Goal: Task Accomplishment & Management: Manage account settings

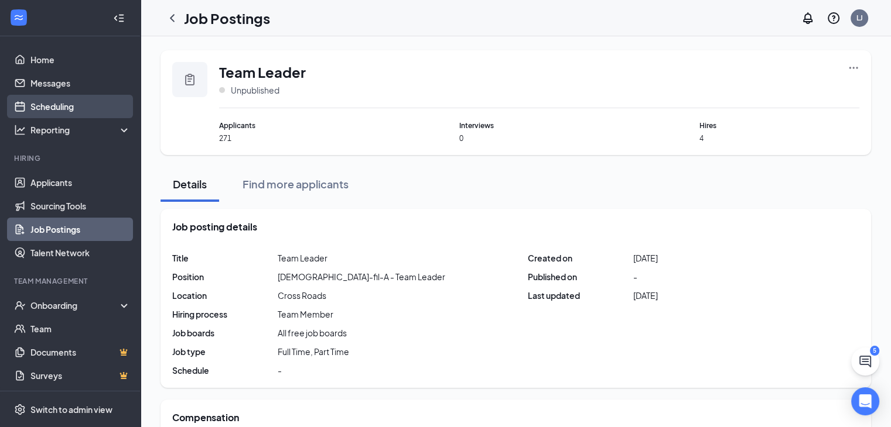
click at [56, 99] on link "Scheduling" at bounding box center [80, 106] width 100 height 23
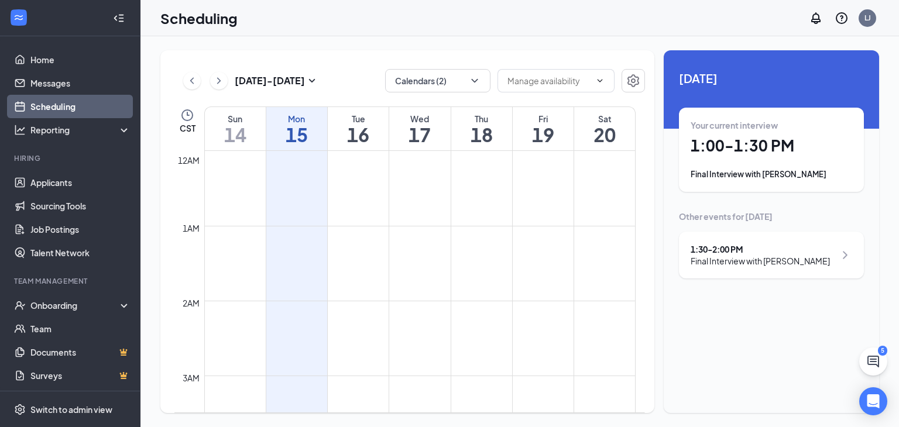
scroll to position [576, 0]
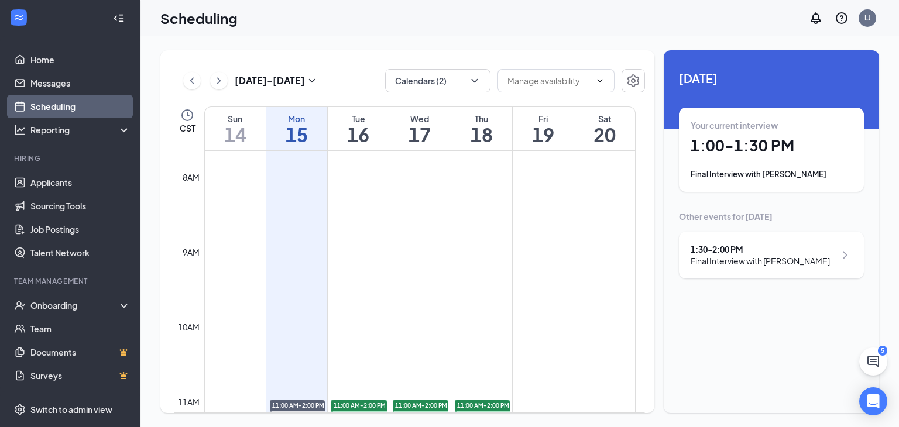
click at [717, 170] on div "Final Interview with [PERSON_NAME]" at bounding box center [772, 175] width 162 height 12
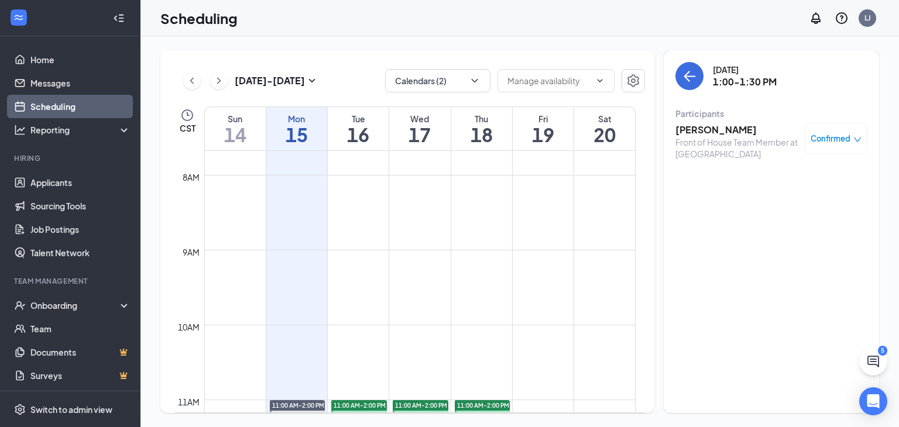
click at [710, 132] on h3 "[PERSON_NAME]" at bounding box center [737, 130] width 123 height 13
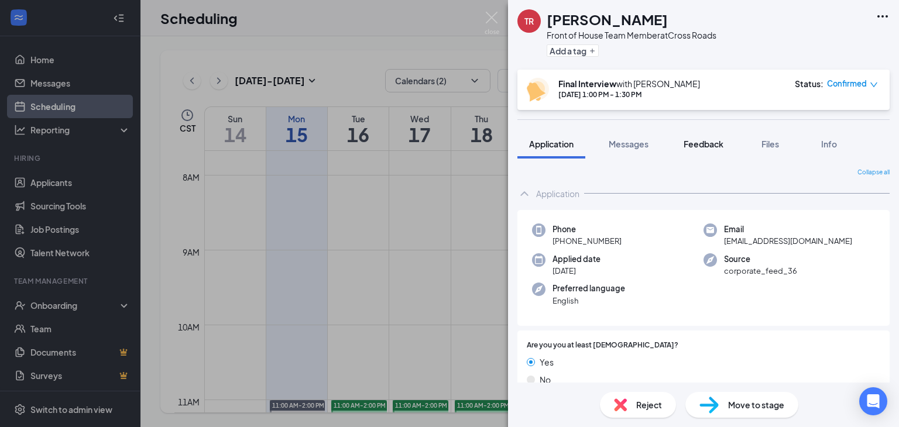
click at [703, 141] on span "Feedback" at bounding box center [704, 144] width 40 height 11
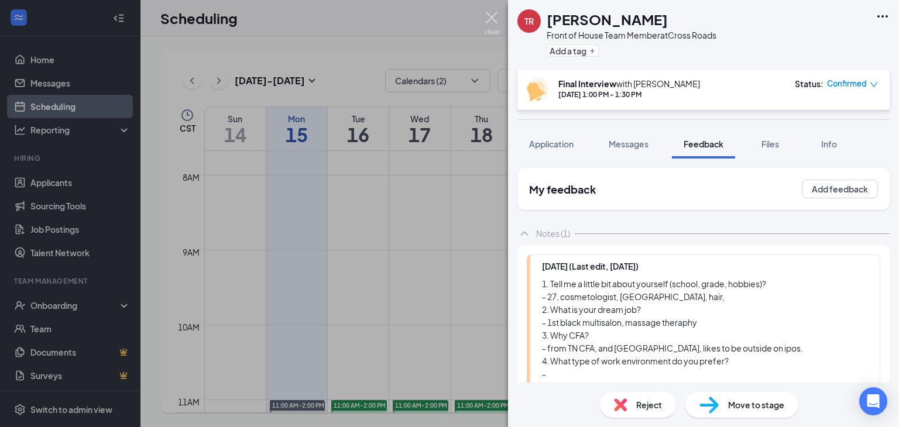
click at [487, 14] on img at bounding box center [492, 23] width 15 height 23
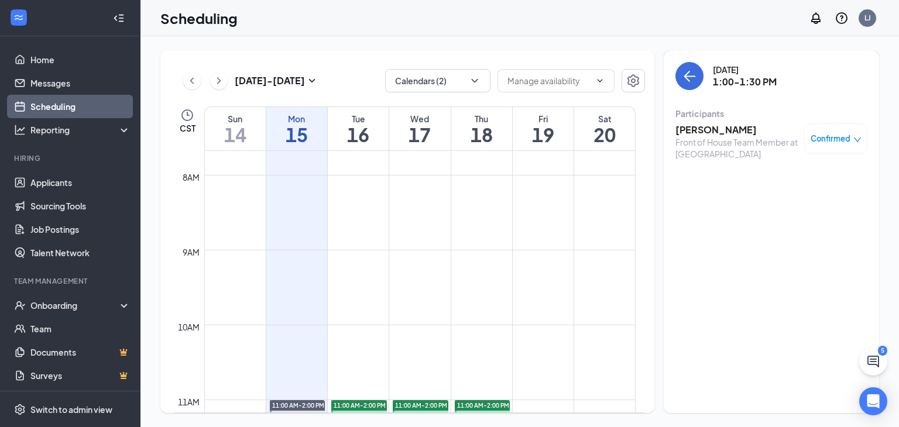
click at [899, 364] on div "[DATE] - [DATE] Calendars (2) CST Sun 14 Mon 15 Tue 16 Wed 17 Thu 18 Fri 19 Sat…" at bounding box center [520, 231] width 759 height 391
click at [867, 362] on icon "ChatActive" at bounding box center [874, 362] width 14 height 14
click at [794, 410] on icon "ChevronUp" at bounding box center [795, 413] width 14 height 14
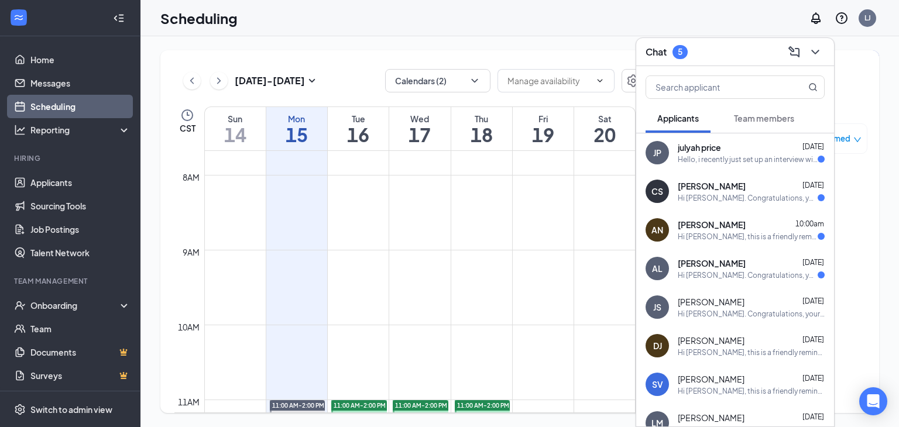
click at [705, 163] on div "JP julyah price [DATE] Hello, i recently just set up an interview with you all,…" at bounding box center [736, 153] width 198 height 39
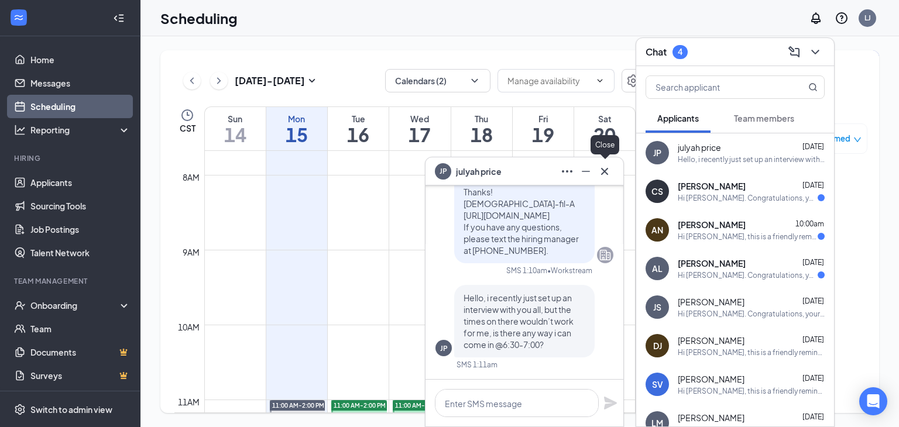
click at [601, 173] on icon "Cross" at bounding box center [605, 172] width 14 height 14
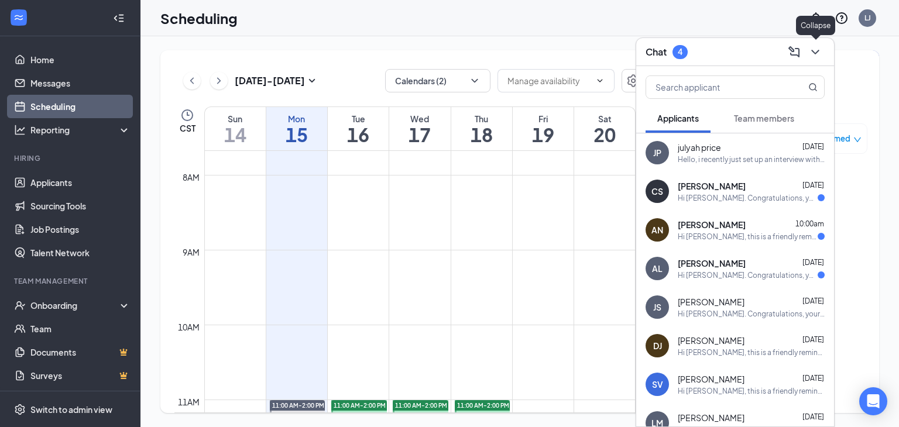
click at [811, 57] on icon "ChevronDown" at bounding box center [816, 52] width 14 height 14
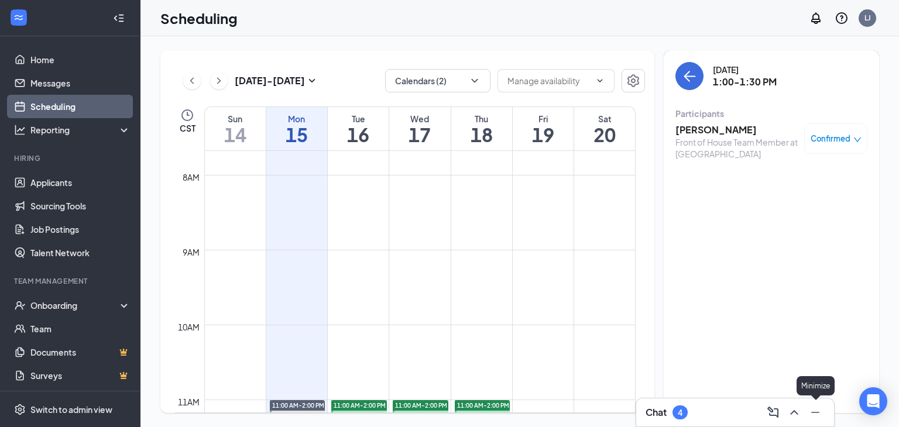
click at [816, 409] on icon "Minimize" at bounding box center [816, 413] width 14 height 14
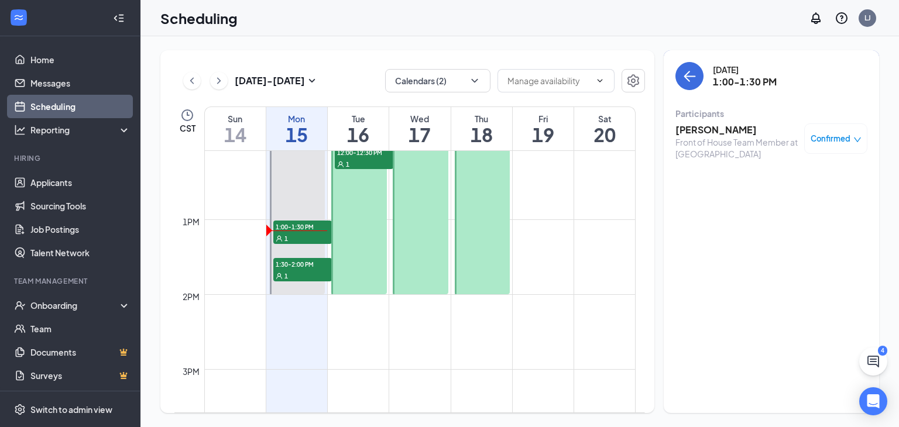
scroll to position [926, 0]
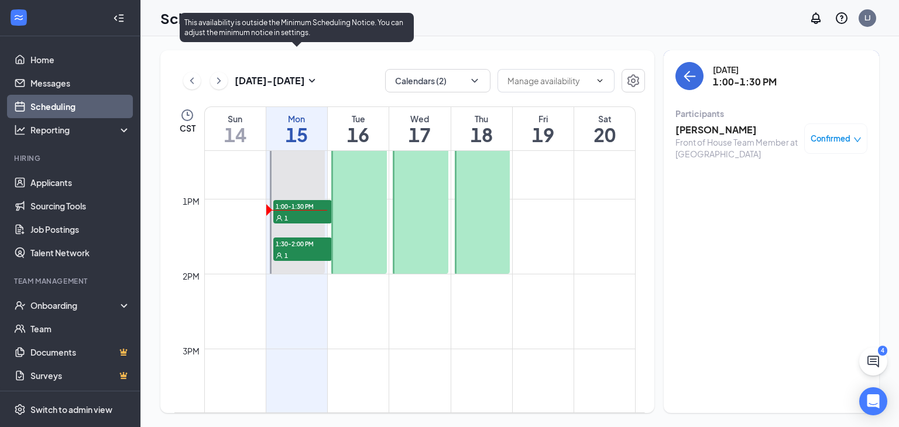
drag, startPoint x: 508, startPoint y: 226, endPoint x: 307, endPoint y: 254, distance: 202.7
click at [307, 254] on tr "11:00 AM-2:00 PM 1:00-1:30 PM 1 1:30-2:00 PM 1 4:30-6:30 PM 11:00 AM-2:00 PM 12…" at bounding box center [404, 124] width 461 height 1799
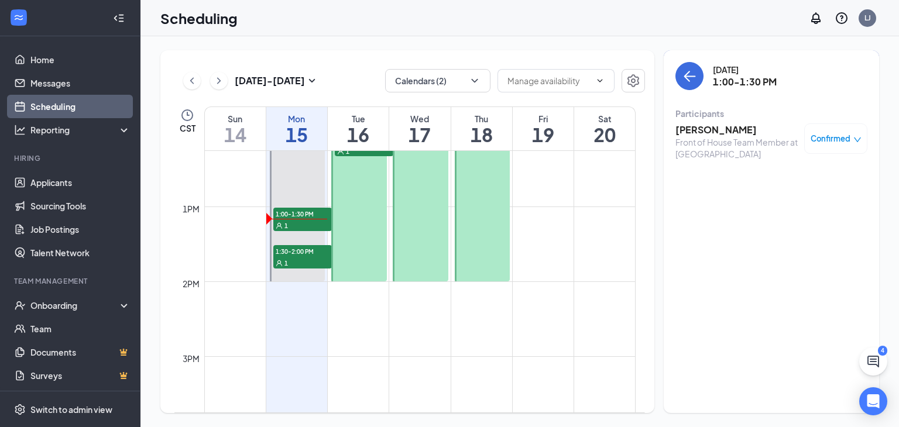
scroll to position [918, 0]
click at [262, 299] on td at bounding box center [420, 291] width 432 height 19
click at [696, 132] on h3 "[PERSON_NAME]" at bounding box center [737, 130] width 123 height 13
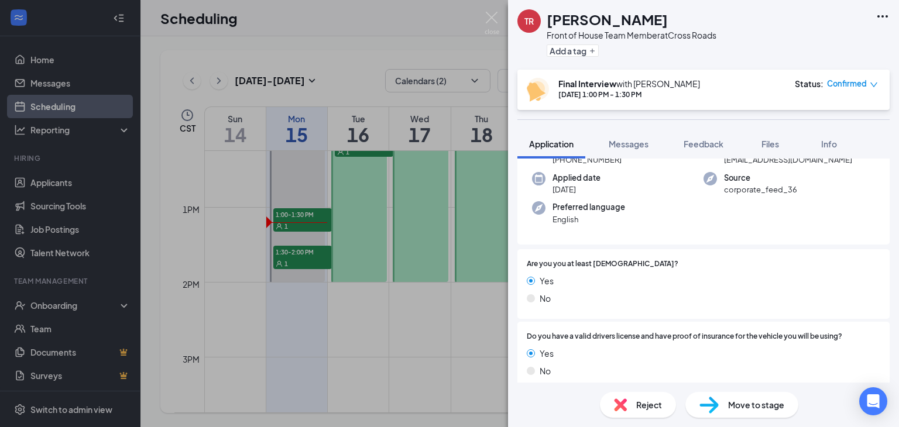
scroll to position [72, 0]
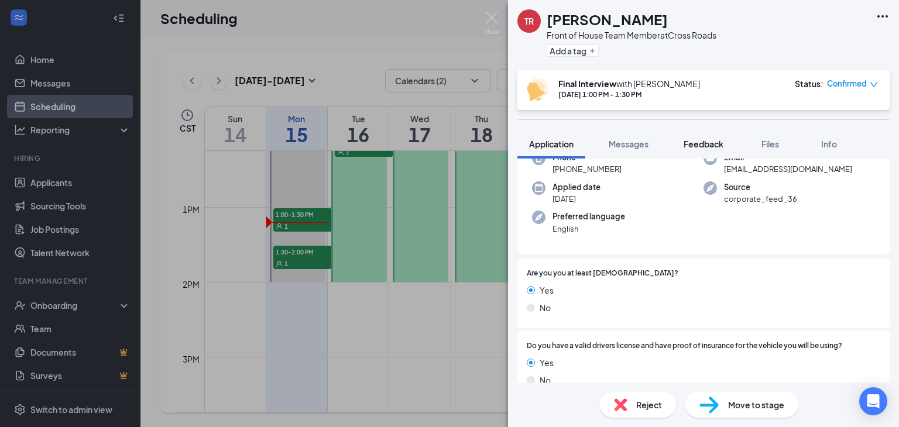
click at [711, 146] on span "Feedback" at bounding box center [704, 144] width 40 height 11
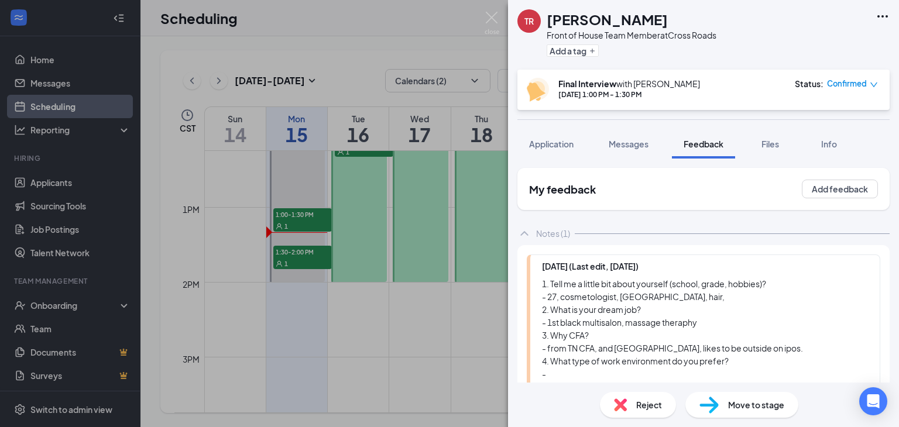
click at [623, 335] on div "1. Tell me a little bit about yourself (school, grade, hobbies)? - 27, cosmetol…" at bounding box center [705, 413] width 326 height 271
click at [490, 22] on img at bounding box center [492, 23] width 15 height 23
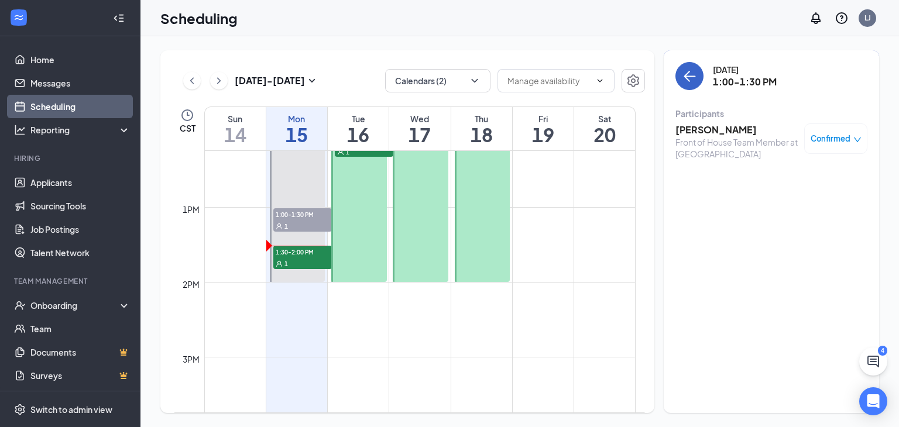
click at [698, 71] on button "back-button" at bounding box center [690, 76] width 28 height 28
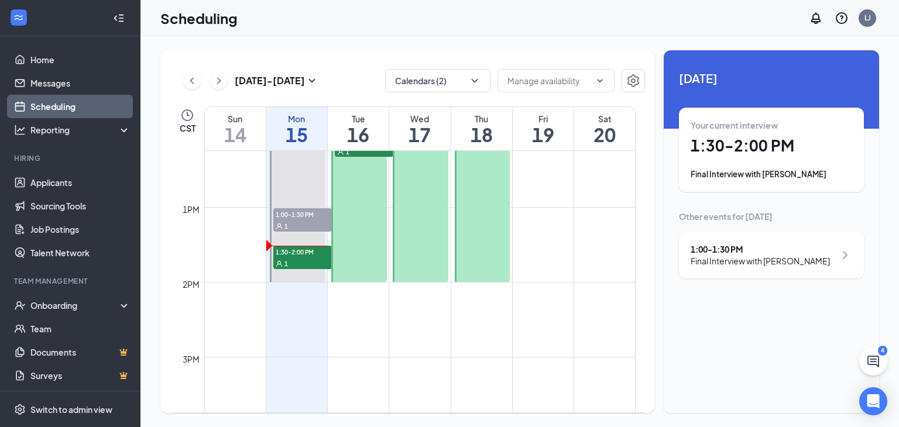
click at [785, 150] on h1 "1:30 - 2:00 PM" at bounding box center [772, 146] width 162 height 20
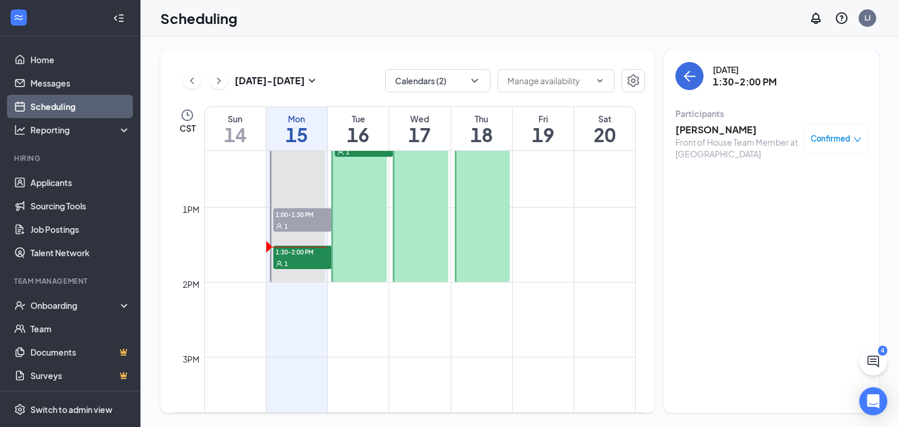
click at [733, 138] on div "Front of House Team Member at [GEOGRAPHIC_DATA]" at bounding box center [737, 147] width 123 height 23
click at [721, 132] on h3 "[PERSON_NAME]" at bounding box center [737, 130] width 123 height 13
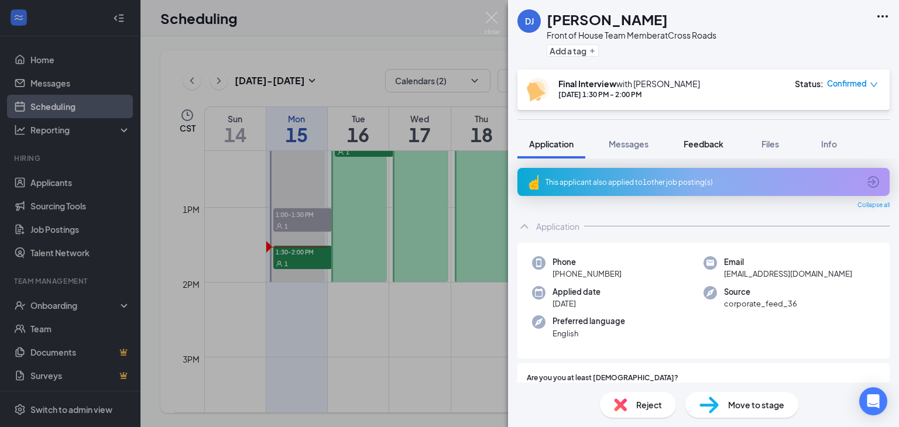
click at [714, 148] on span "Feedback" at bounding box center [704, 144] width 40 height 11
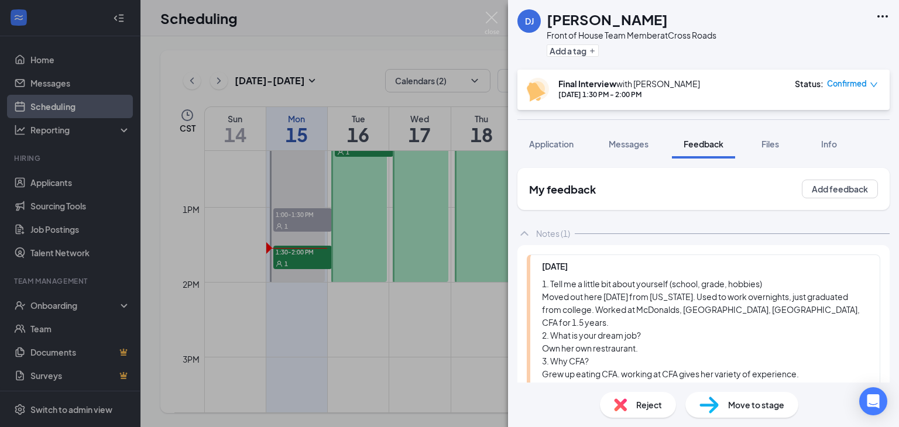
click at [714, 148] on span "Feedback" at bounding box center [704, 144] width 40 height 11
click at [333, 27] on div "[PERSON_NAME] Front of House Team Member at Cross Roads Add a tag Final Intervi…" at bounding box center [449, 213] width 899 height 427
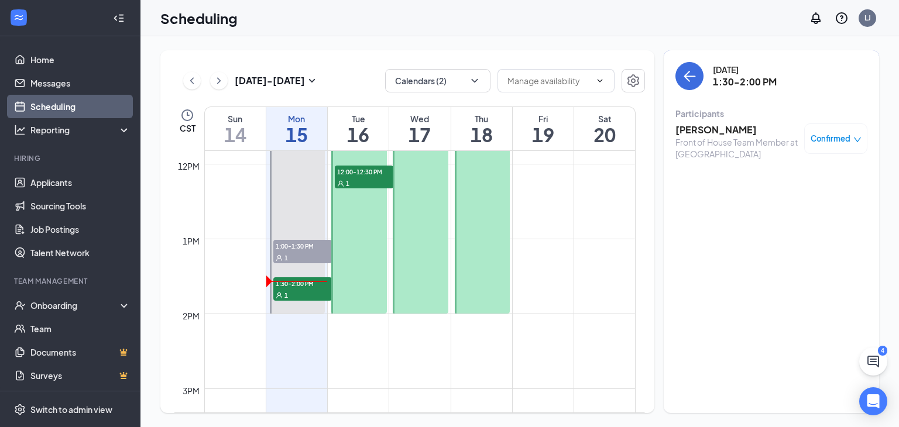
scroll to position [885, 0]
click at [358, 171] on span "12:00-12:30 PM" at bounding box center [364, 173] width 59 height 12
click at [724, 132] on h3 "[PERSON_NAME]" at bounding box center [737, 130] width 123 height 13
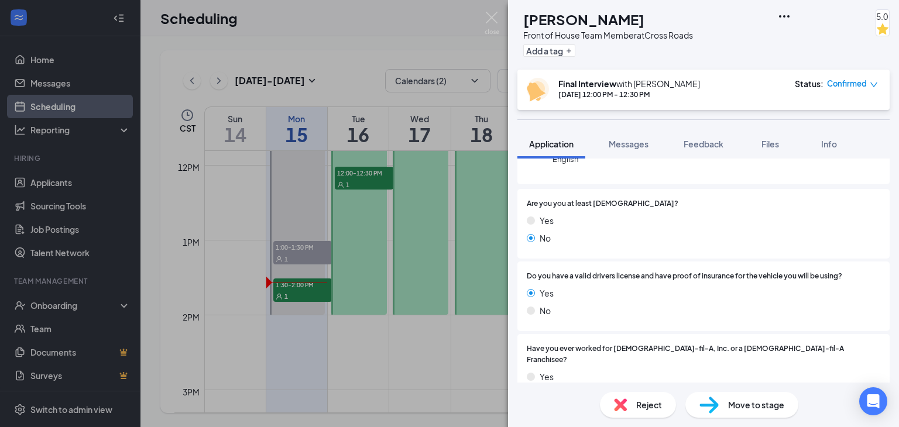
scroll to position [176, 0]
click at [706, 134] on button "Feedback" at bounding box center [703, 143] width 63 height 29
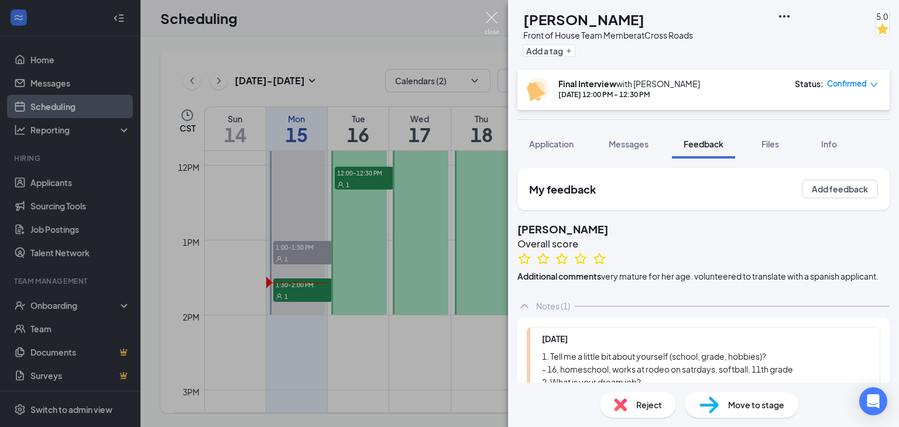
click at [493, 22] on img at bounding box center [492, 23] width 15 height 23
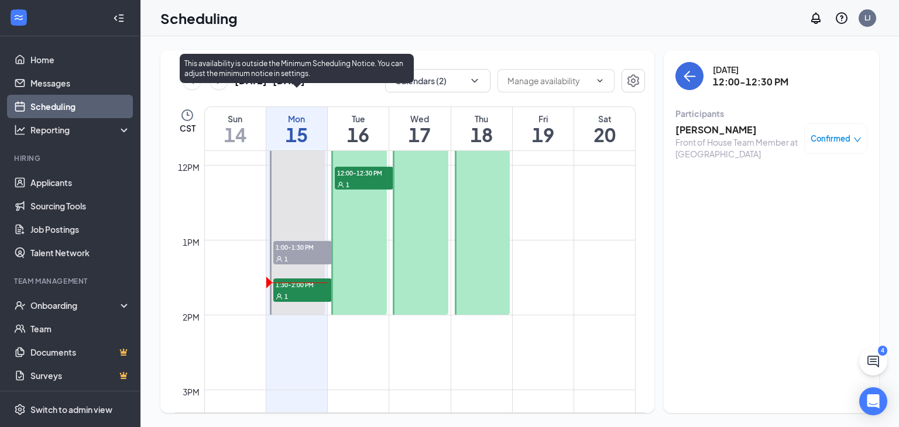
click at [292, 286] on span "1:30-2:00 PM" at bounding box center [302, 285] width 59 height 12
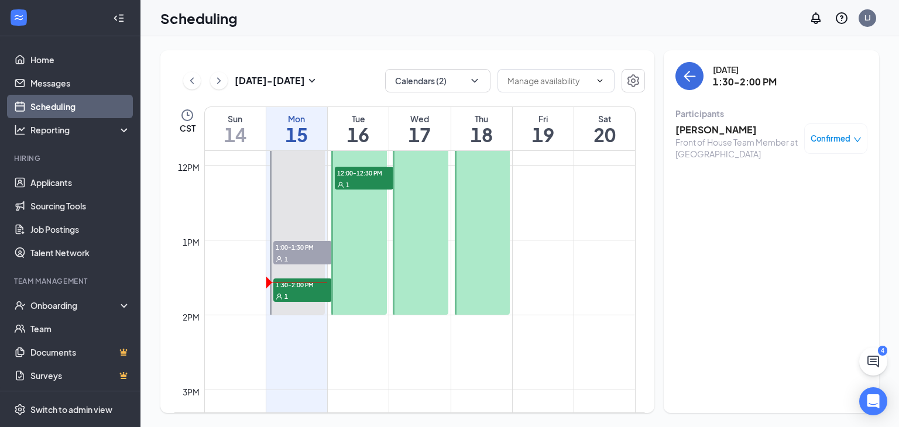
click at [688, 125] on h3 "[PERSON_NAME]" at bounding box center [737, 130] width 123 height 13
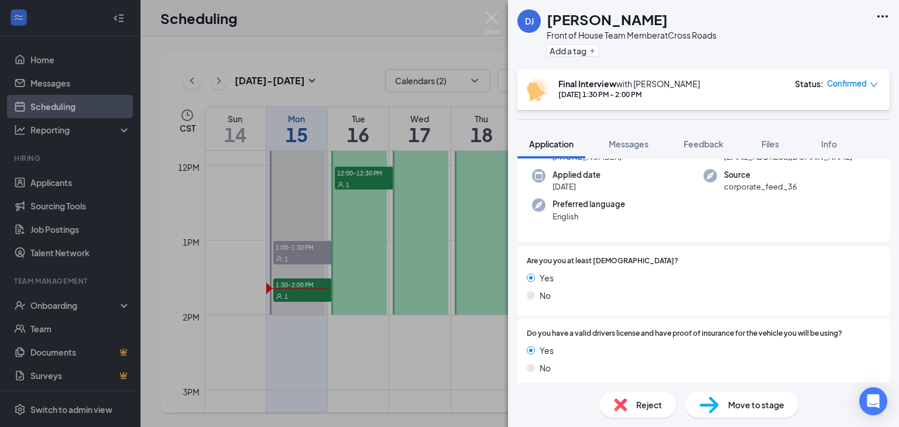
scroll to position [117, 0]
click at [490, 24] on img at bounding box center [492, 23] width 15 height 23
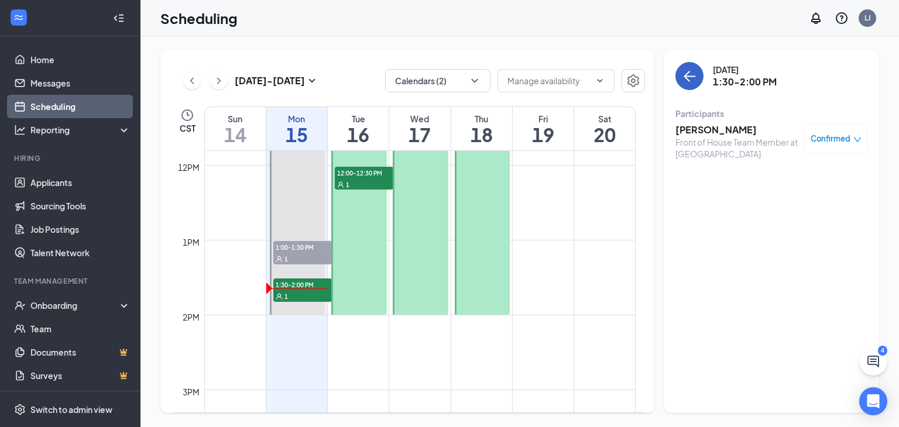
click at [700, 77] on button "back-button" at bounding box center [690, 76] width 28 height 28
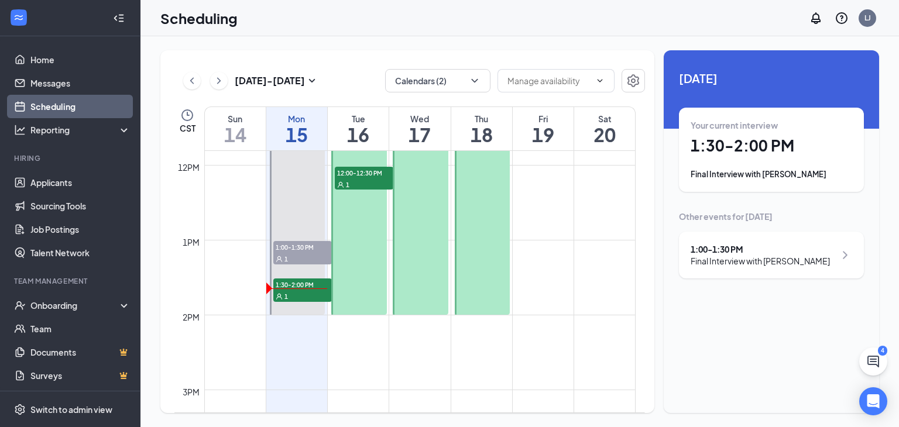
click at [572, 8] on div "Scheduling LJ" at bounding box center [520, 18] width 759 height 36
click at [761, 261] on div "Final Interview with [PERSON_NAME]" at bounding box center [760, 261] width 139 height 12
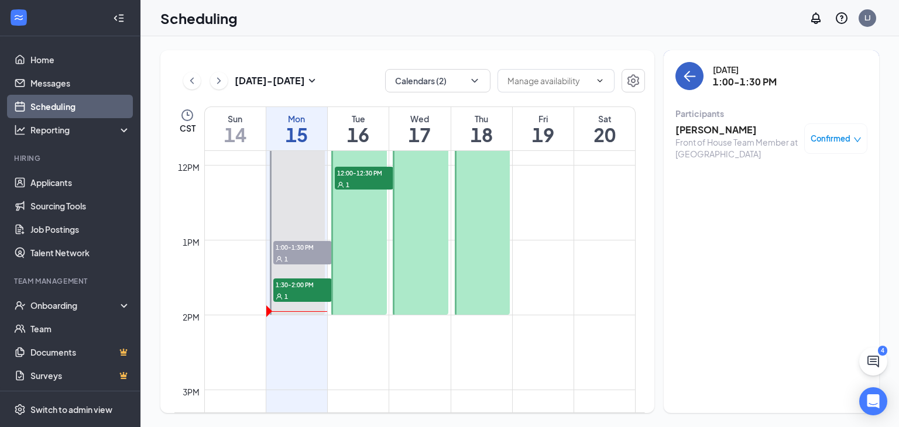
click at [688, 69] on button "back-button" at bounding box center [690, 76] width 28 height 28
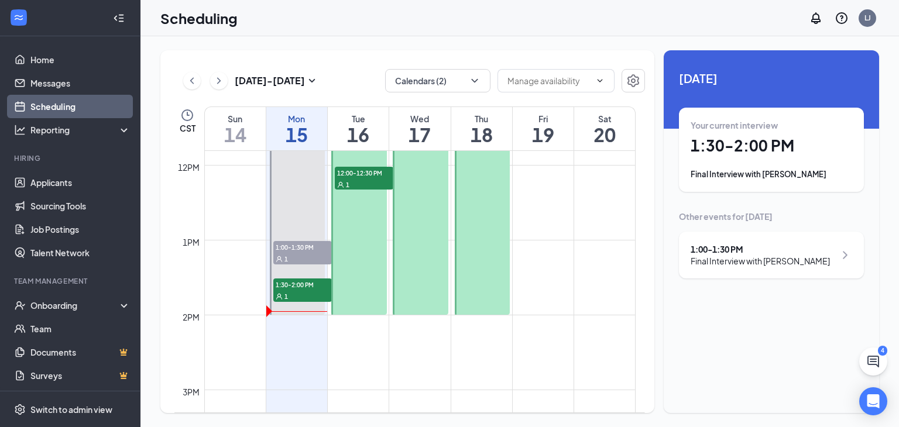
click at [768, 174] on div "Final Interview with [PERSON_NAME]" at bounding box center [772, 175] width 162 height 12
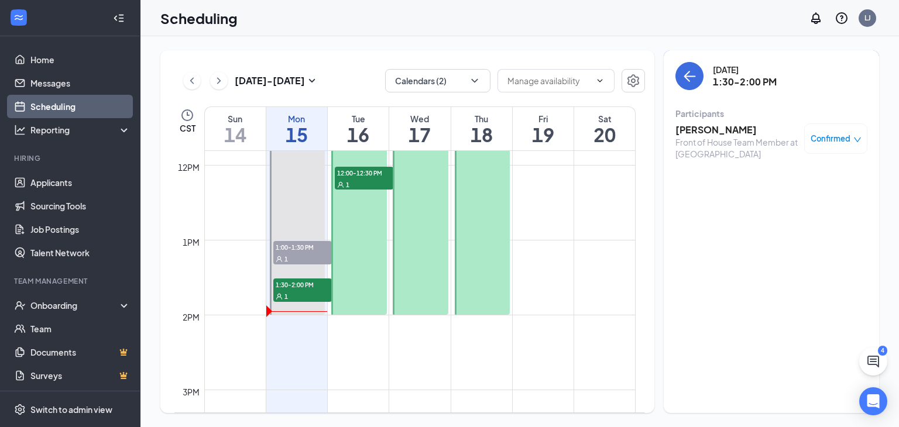
click at [711, 126] on h3 "[PERSON_NAME]" at bounding box center [737, 130] width 123 height 13
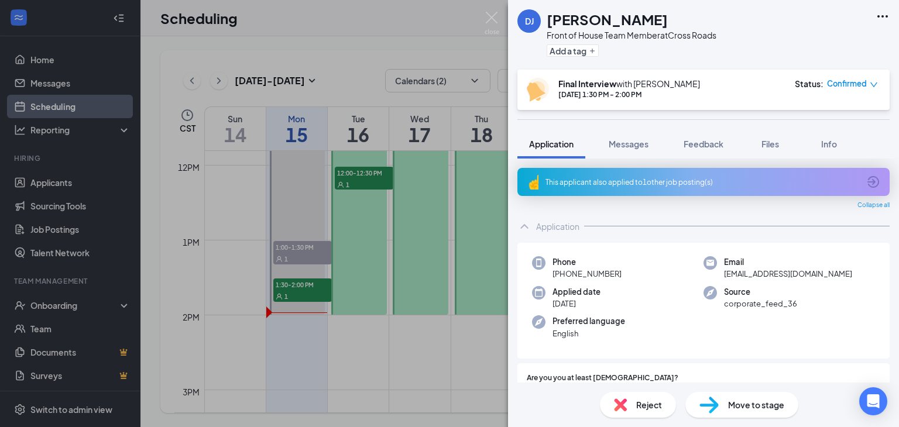
click at [723, 408] on div "Move to stage" at bounding box center [742, 405] width 113 height 26
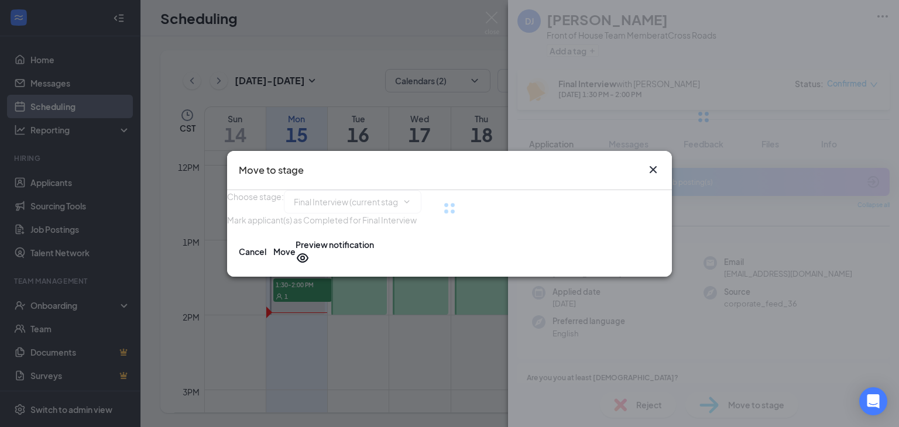
type input "Hiring Complete (final stage)"
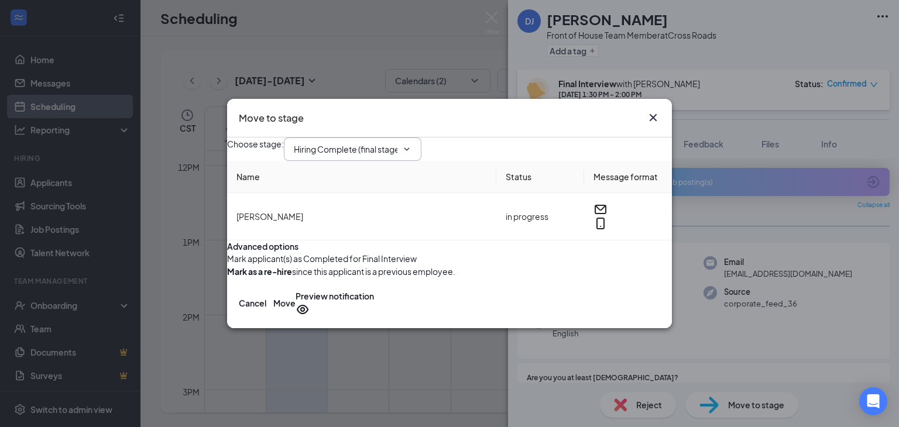
click at [412, 145] on icon "ChevronDown" at bounding box center [406, 149] width 9 height 9
click at [367, 143] on input "Hiring Complete (final stage)" at bounding box center [346, 149] width 104 height 13
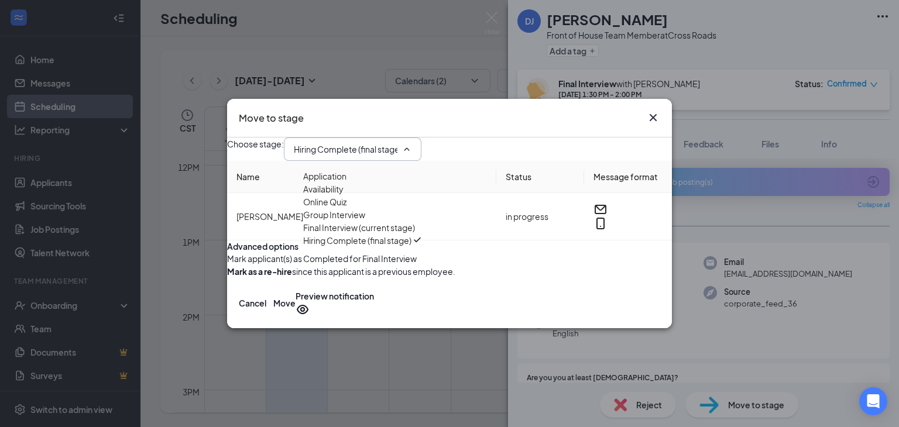
click at [660, 111] on icon "Cross" at bounding box center [653, 118] width 14 height 14
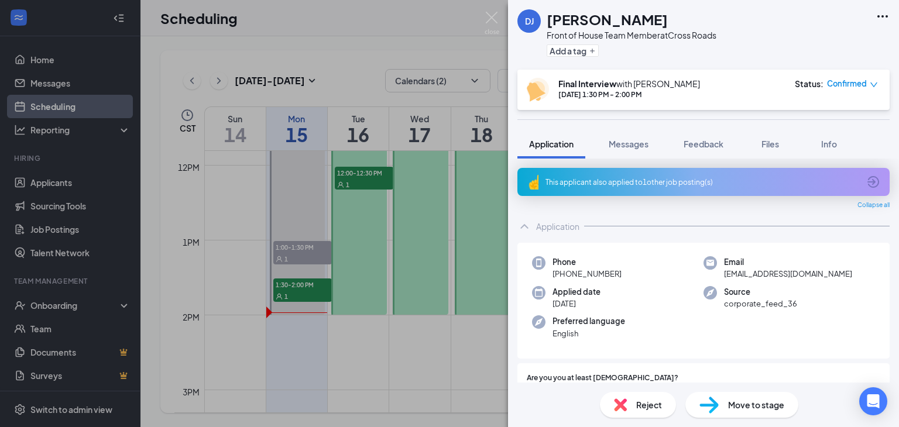
click at [638, 414] on div "Reject" at bounding box center [638, 405] width 76 height 26
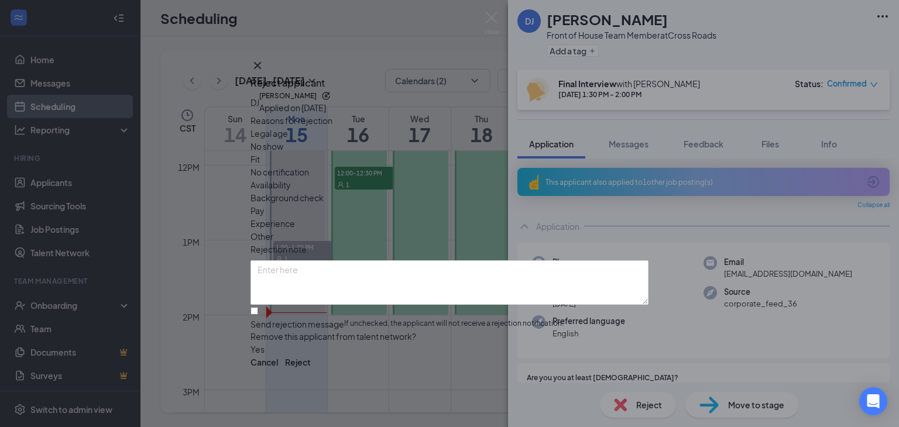
scroll to position [8, 0]
click at [351, 140] on div "No show" at bounding box center [450, 146] width 398 height 13
click at [311, 362] on button "Reject" at bounding box center [298, 362] width 26 height 13
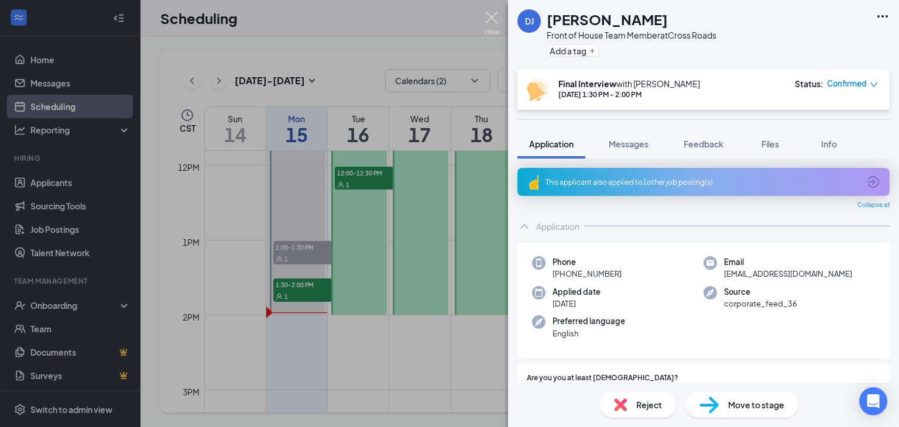
click at [491, 19] on img at bounding box center [492, 23] width 15 height 23
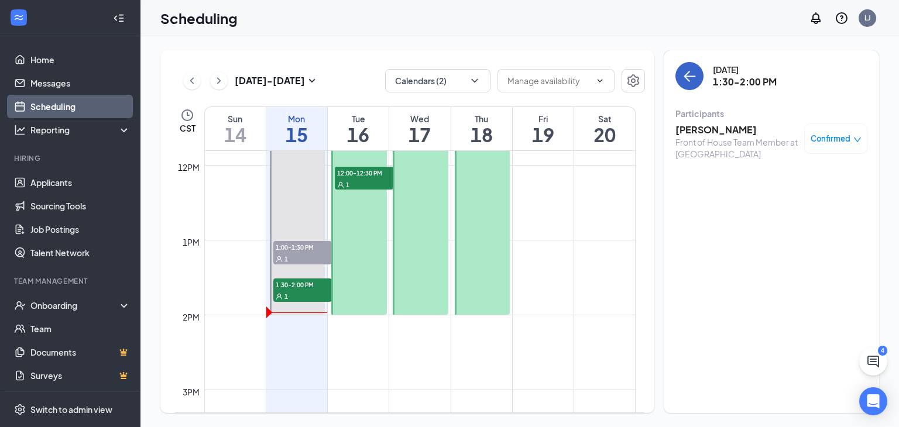
click at [684, 80] on icon "ArrowLeft" at bounding box center [690, 76] width 14 height 14
